Goal: Transaction & Acquisition: Purchase product/service

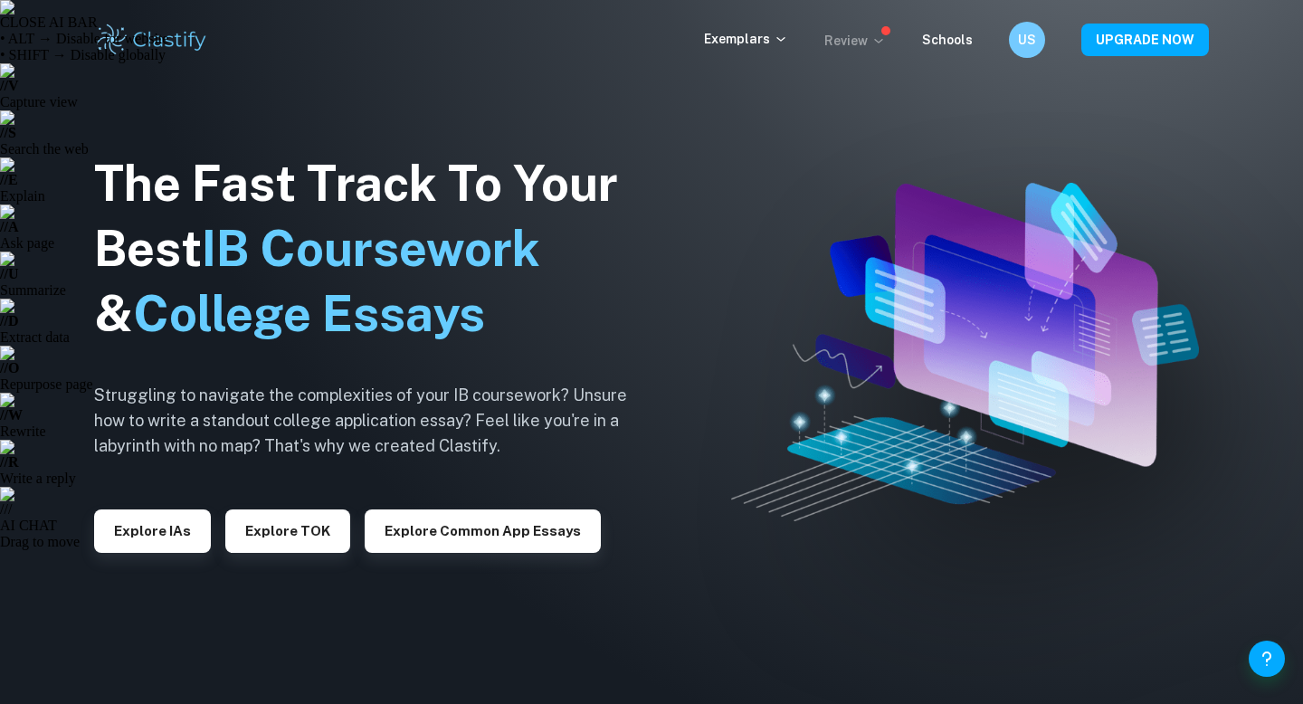
click at [857, 50] on p "Review" at bounding box center [855, 41] width 62 height 20
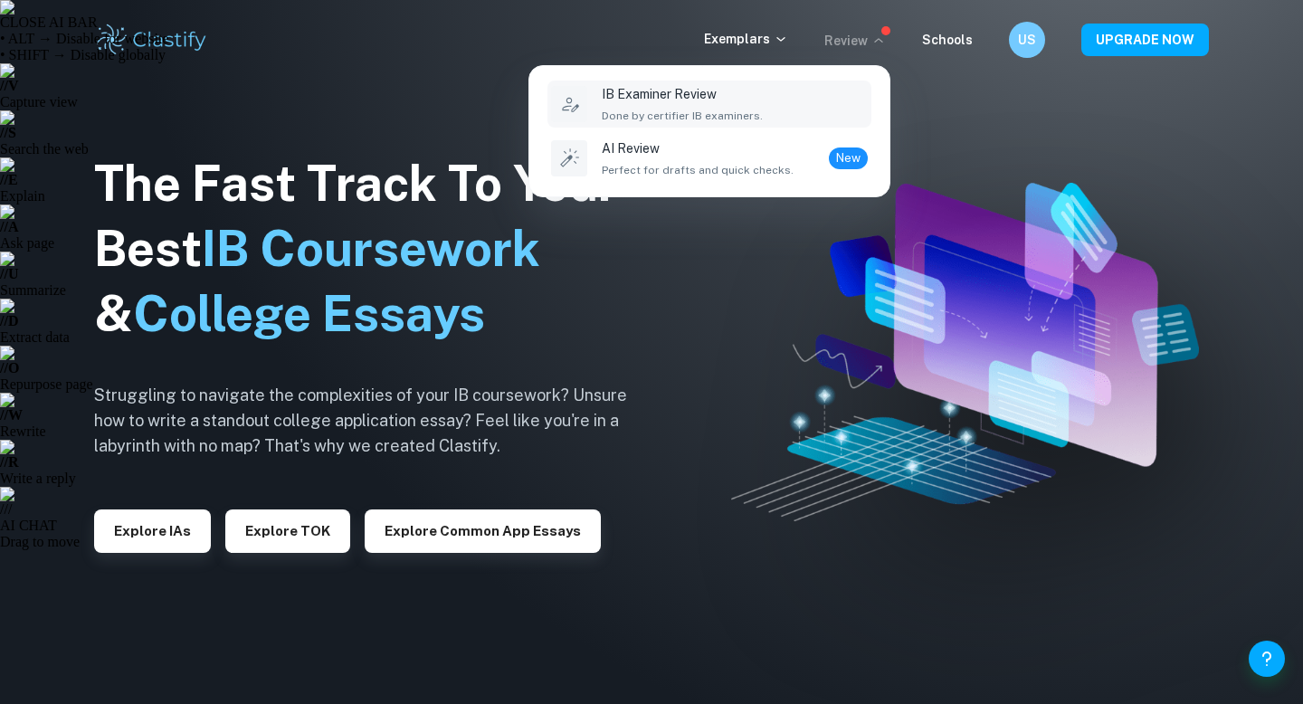
click at [813, 110] on div "IB Examiner Review Done by certifier IB examiners." at bounding box center [735, 104] width 266 height 40
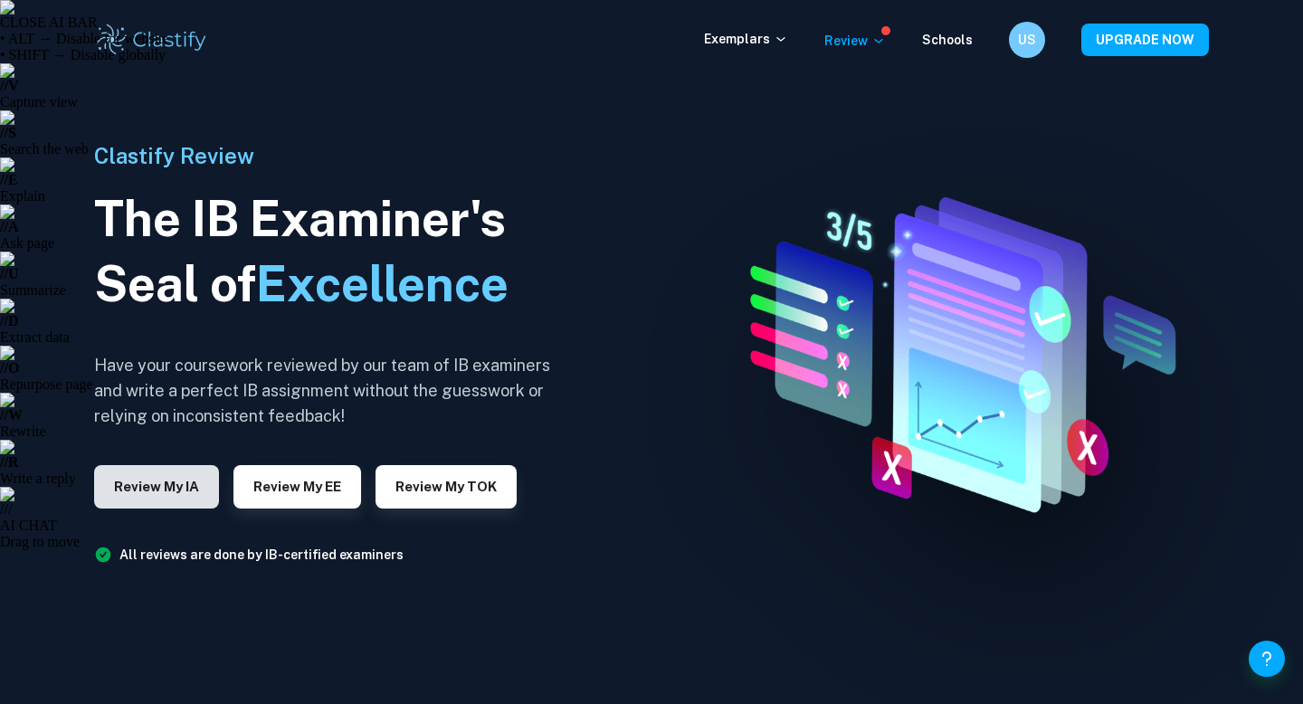
click at [186, 485] on button "Review my IA" at bounding box center [156, 486] width 125 height 43
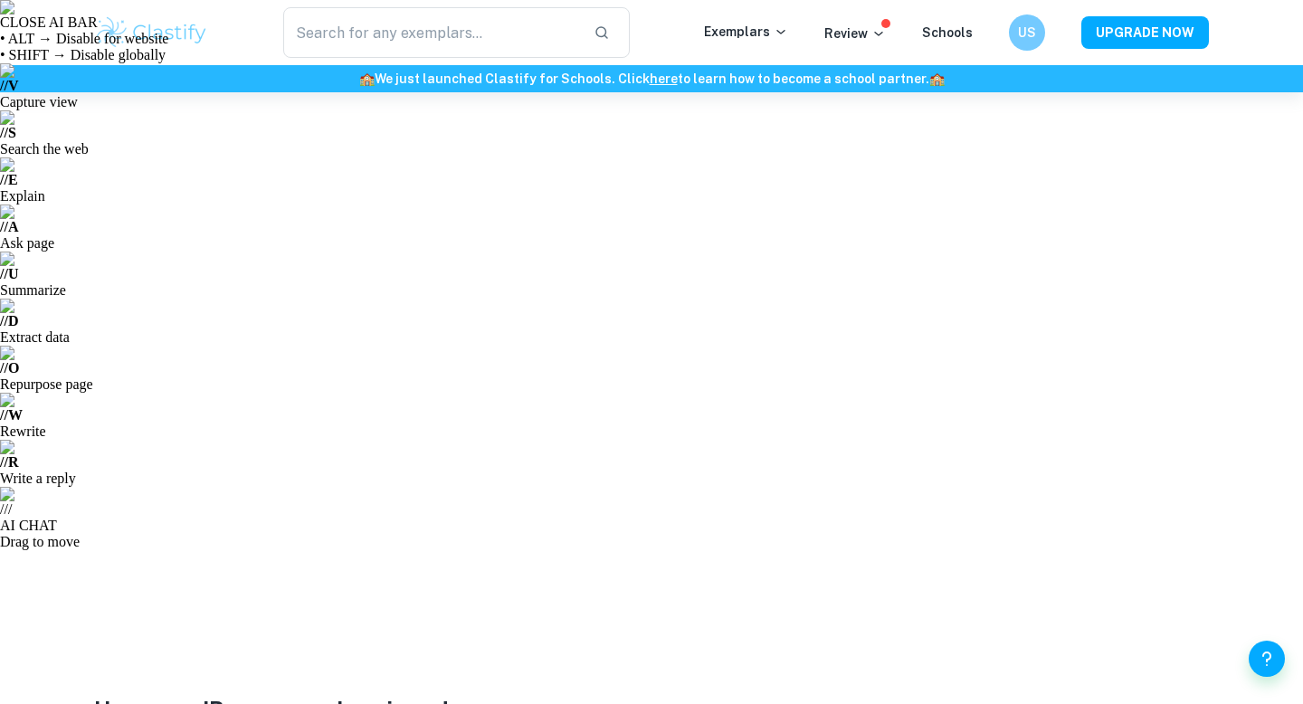
click at [159, 33] on img at bounding box center [151, 32] width 115 height 36
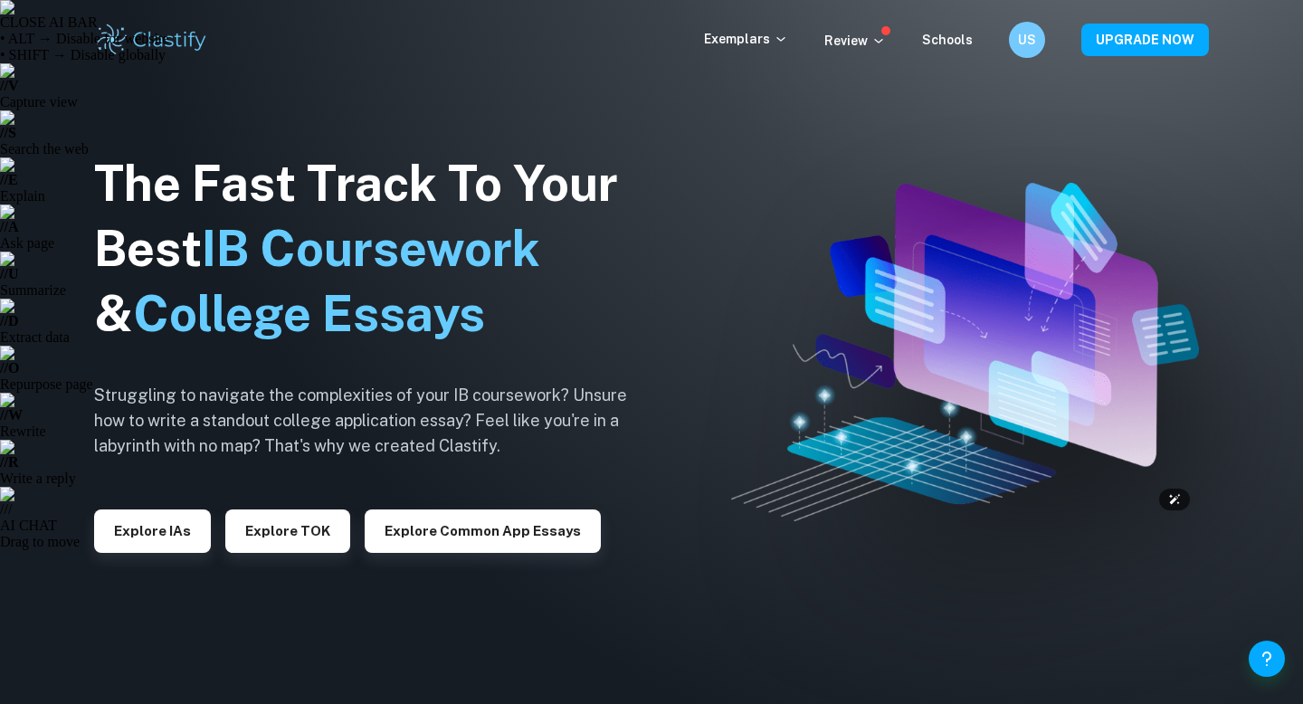
click at [1115, 250] on img at bounding box center [965, 352] width 468 height 338
click at [157, 39] on img at bounding box center [151, 40] width 115 height 36
click at [162, 58] on div "Exemplars Review Schools US UPGRADE NOW" at bounding box center [651, 40] width 1303 height 80
click at [219, 43] on div "Exemplars Review Schools US UPGRADE NOW" at bounding box center [651, 40] width 1158 height 36
